Goal: Information Seeking & Learning: Learn about a topic

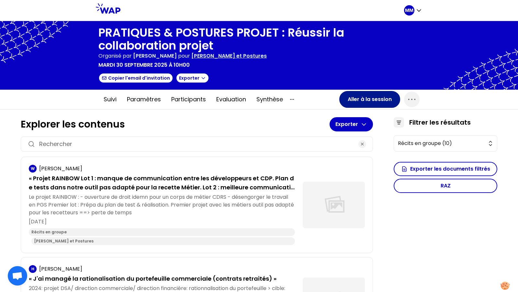
click at [358, 102] on button "Aller à la session" at bounding box center [369, 99] width 61 height 17
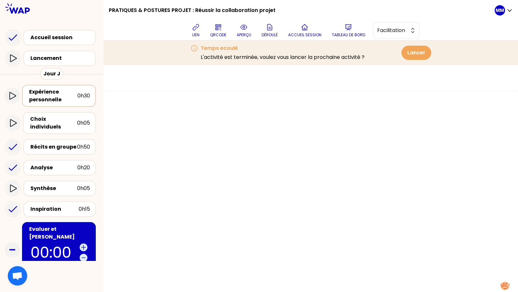
click at [57, 95] on div "Expérience personnelle" at bounding box center [53, 96] width 48 height 16
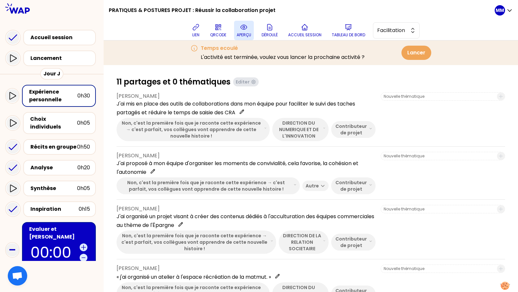
click at [252, 28] on button "aperçu" at bounding box center [244, 30] width 20 height 19
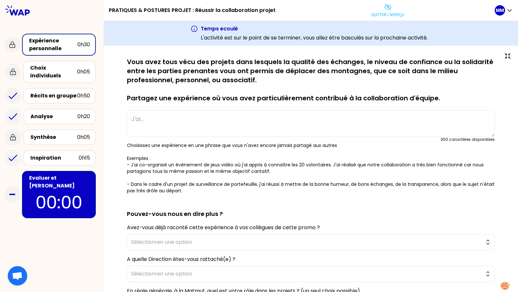
click at [227, 65] on p "Vous avez tous vécu des projets dans lesquels la qualité des échanges, le nivea…" at bounding box center [311, 79] width 368 height 45
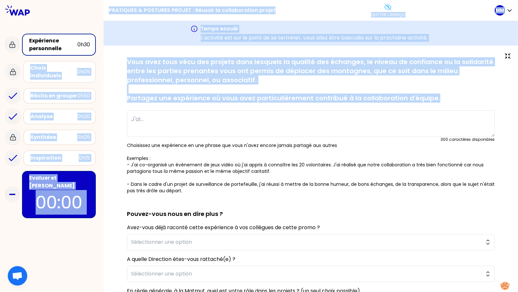
drag, startPoint x: 436, startPoint y: 98, endPoint x: 93, endPoint y: 57, distance: 344.9
click at [93, 57] on div "PRATIQUES & POSTURES PROJET : Réussir la collaboration projet Quitter l'aperçu …" at bounding box center [259, 146] width 518 height 292
click at [139, 64] on div at bounding box center [122, 68] width 61 height 13
click at [125, 61] on div "sauvegardé Vous avez tous vécu des projets dans lesquels la qualité des échange…" at bounding box center [311, 216] width 388 height 318
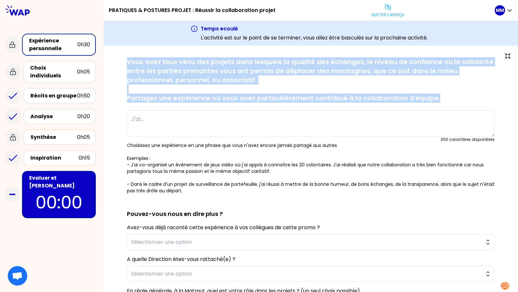
drag, startPoint x: 124, startPoint y: 60, endPoint x: 458, endPoint y: 101, distance: 336.1
click at [458, 101] on div "sauvegardé Vous avez tous vécu des projets dans lesquels la qualité des échange…" at bounding box center [311, 216] width 388 height 318
copy p "Vous avez tous vécu des projets dans lesquels la qualité des échanges, le nivea…"
click at [269, 82] on p "Vous avez tous vécu des projets dans lesquels la qualité des échanges, le nivea…" at bounding box center [311, 79] width 368 height 45
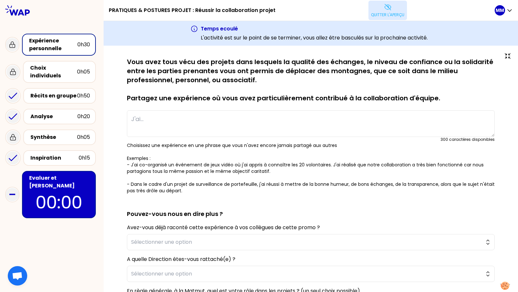
click at [379, 16] on p "Quitter l'aperçu" at bounding box center [387, 14] width 33 height 5
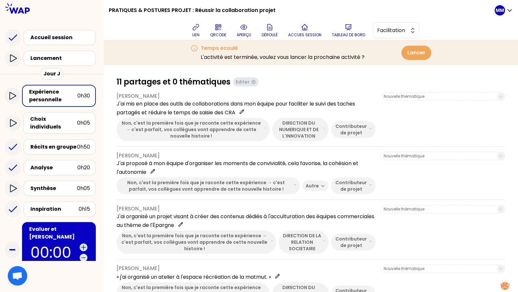
click at [220, 10] on h1 "PRATIQUES & POSTURES PROJET : Réussir la collaboration projet" at bounding box center [192, 10] width 167 height 21
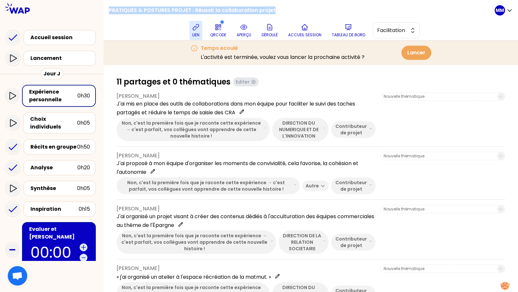
click at [198, 28] on icon at bounding box center [196, 27] width 6 height 6
click at [215, 8] on h1 "PRATIQUES & POSTURES PROJET : Réussir la collaboration projet" at bounding box center [192, 10] width 167 height 21
drag, startPoint x: 200, startPoint y: 9, endPoint x: 313, endPoint y: 7, distance: 112.3
click at [313, 7] on div "PRATIQUES & POSTURES PROJET : Réussir la collaboration projet lien QRCODE aperç…" at bounding box center [302, 20] width 386 height 40
click at [272, 7] on h1 "PRATIQUES & POSTURES PROJET : Réussir la collaboration projet" at bounding box center [192, 10] width 167 height 21
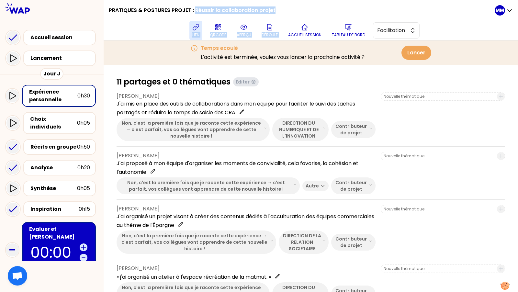
drag, startPoint x: 199, startPoint y: 10, endPoint x: 308, endPoint y: 9, distance: 108.7
click at [308, 9] on div "PRATIQUES & POSTURES PROJET : Réussir la collaboration projet lien QRCODE aperç…" at bounding box center [302, 20] width 386 height 40
click at [267, 11] on h1 "PRATIQUES & POSTURES PROJET : Réussir la collaboration projet" at bounding box center [192, 10] width 167 height 21
drag, startPoint x: 200, startPoint y: 10, endPoint x: 281, endPoint y: 9, distance: 80.6
click at [281, 9] on div "PRATIQUES & POSTURES PROJET : Réussir la collaboration projet lien QRCODE aperç…" at bounding box center [302, 20] width 386 height 40
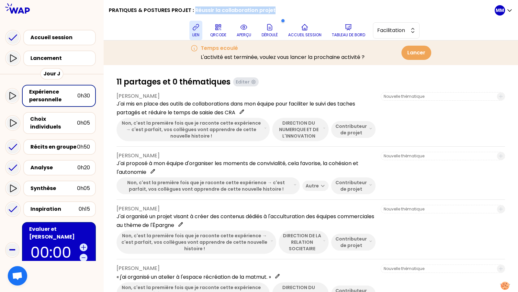
copy h1 "Réussir la collaboration projet"
click at [355, 35] on p "Tableau de bord" at bounding box center [348, 34] width 33 height 5
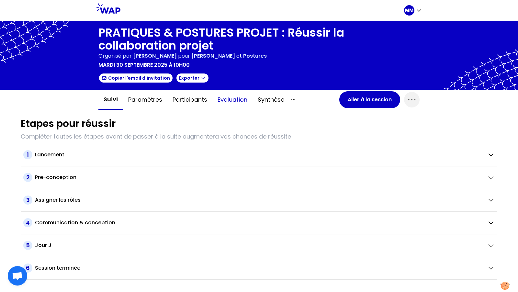
click at [237, 102] on button "Evaluation" at bounding box center [232, 99] width 40 height 19
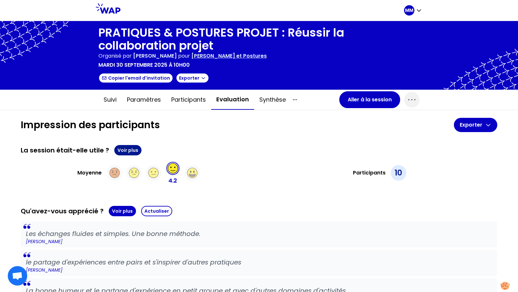
click at [131, 150] on button "Voir plus" at bounding box center [127, 150] width 27 height 10
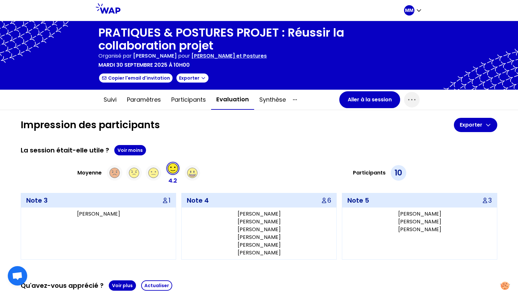
click at [255, 57] on p "[PERSON_NAME] et Postures" at bounding box center [228, 56] width 75 height 8
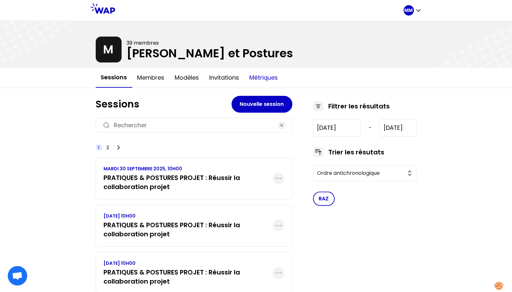
click at [270, 76] on button "Métriques" at bounding box center [264, 77] width 39 height 19
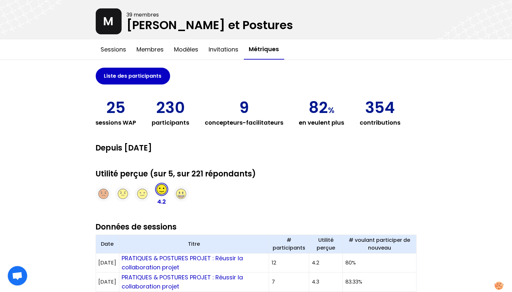
scroll to position [39, 0]
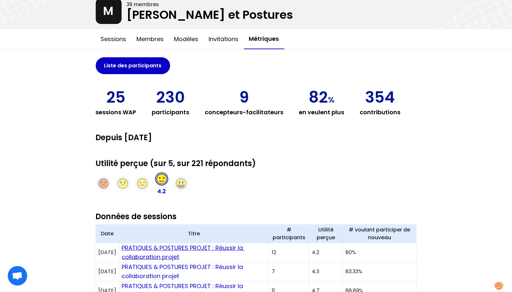
click at [238, 247] on link "PRATIQUES & POSTURES PROJET : Réussir la collaboration projet" at bounding box center [183, 252] width 123 height 17
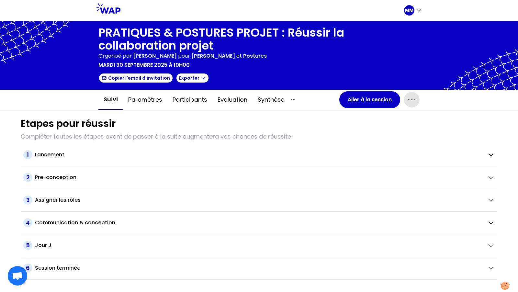
click at [413, 103] on icon "button" at bounding box center [411, 100] width 10 height 10
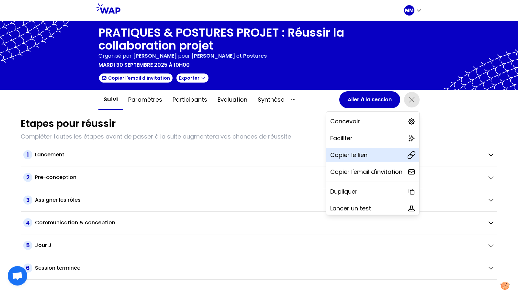
click at [391, 158] on div "Copier le lien" at bounding box center [372, 155] width 93 height 14
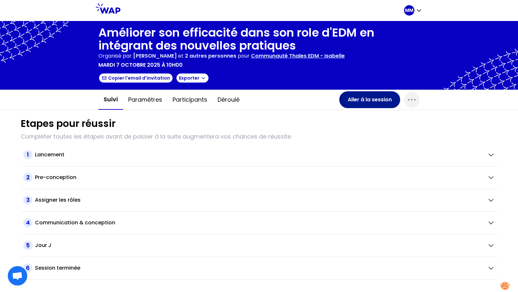
click at [362, 102] on button "Aller à la session" at bounding box center [369, 99] width 61 height 17
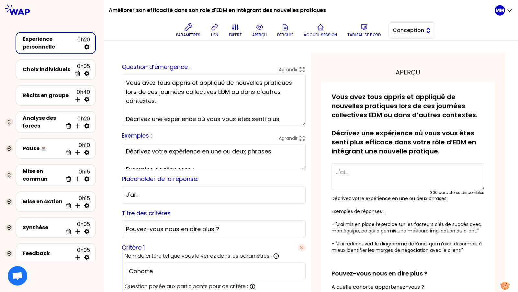
click at [408, 29] on span "Conception" at bounding box center [407, 31] width 29 height 8
click at [413, 54] on span "Facilitation" at bounding box center [416, 57] width 28 height 8
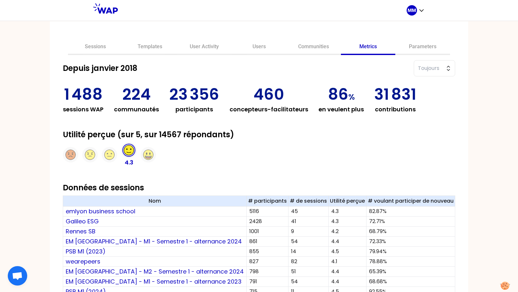
click at [352, 47] on link "Metrics" at bounding box center [368, 47] width 55 height 16
click at [358, 47] on link "Metrics" at bounding box center [368, 47] width 55 height 16
